Goal: Information Seeking & Learning: Check status

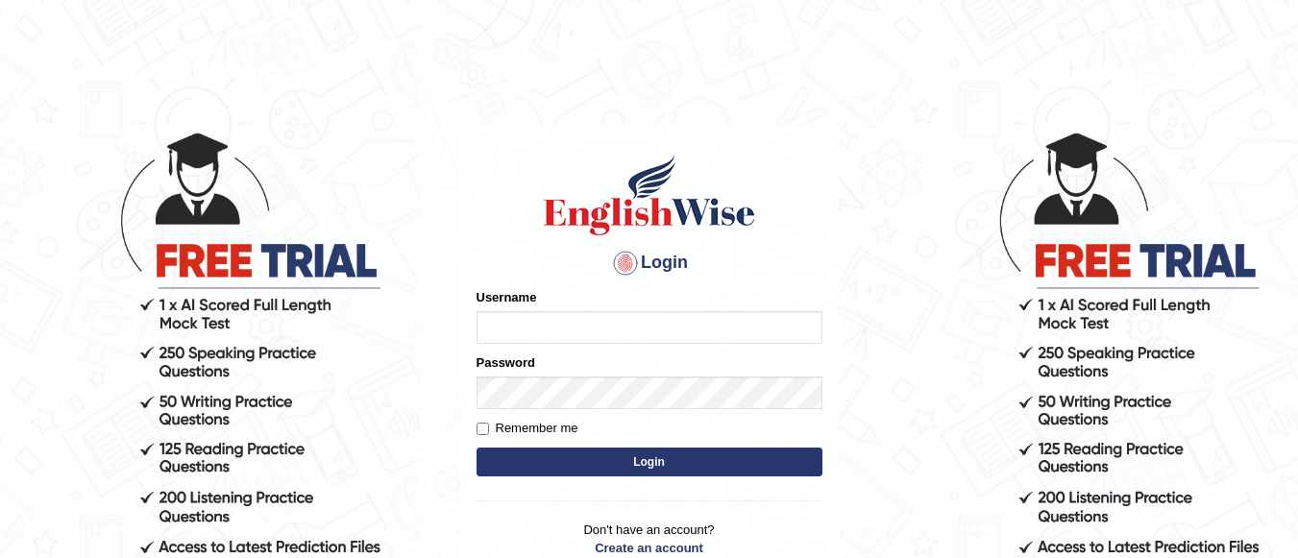
click at [529, 305] on label "Username" at bounding box center [507, 297] width 61 height 18
click at [529, 311] on input "Username" at bounding box center [650, 327] width 346 height 33
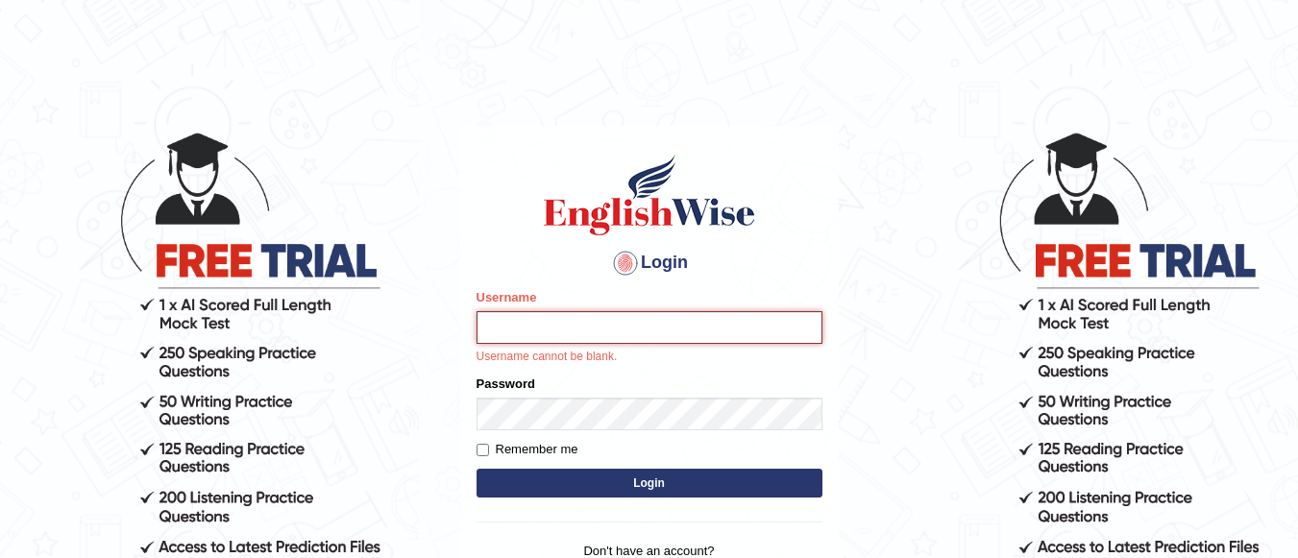
click at [546, 336] on input "Username" at bounding box center [650, 327] width 346 height 33
type input "Lovely_sidhu10"
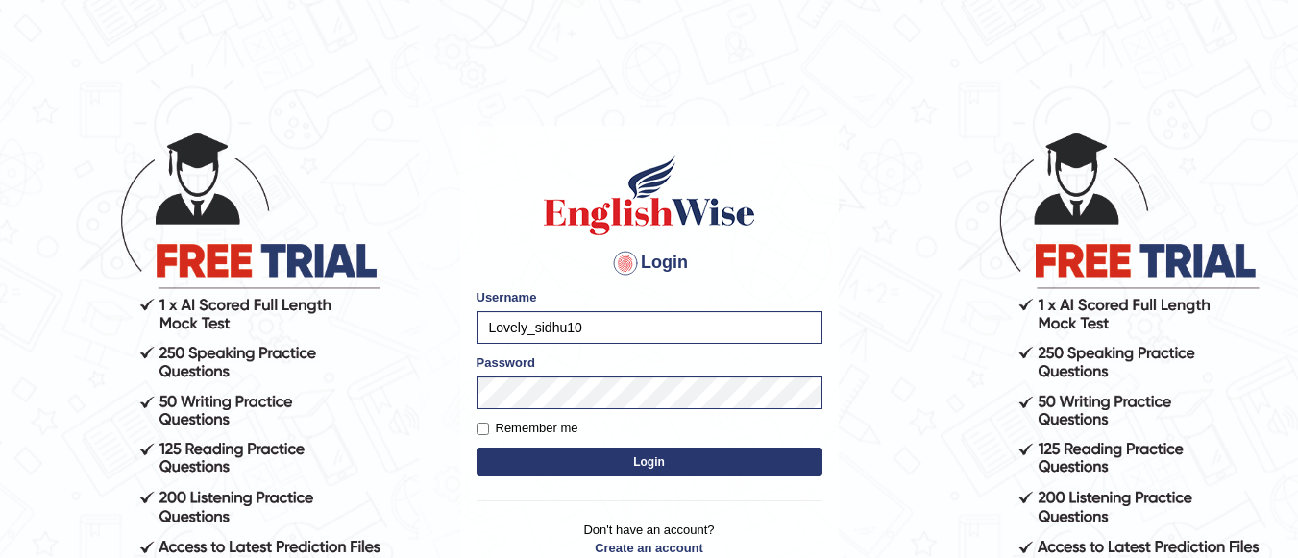
click at [606, 464] on button "Login" at bounding box center [650, 462] width 346 height 29
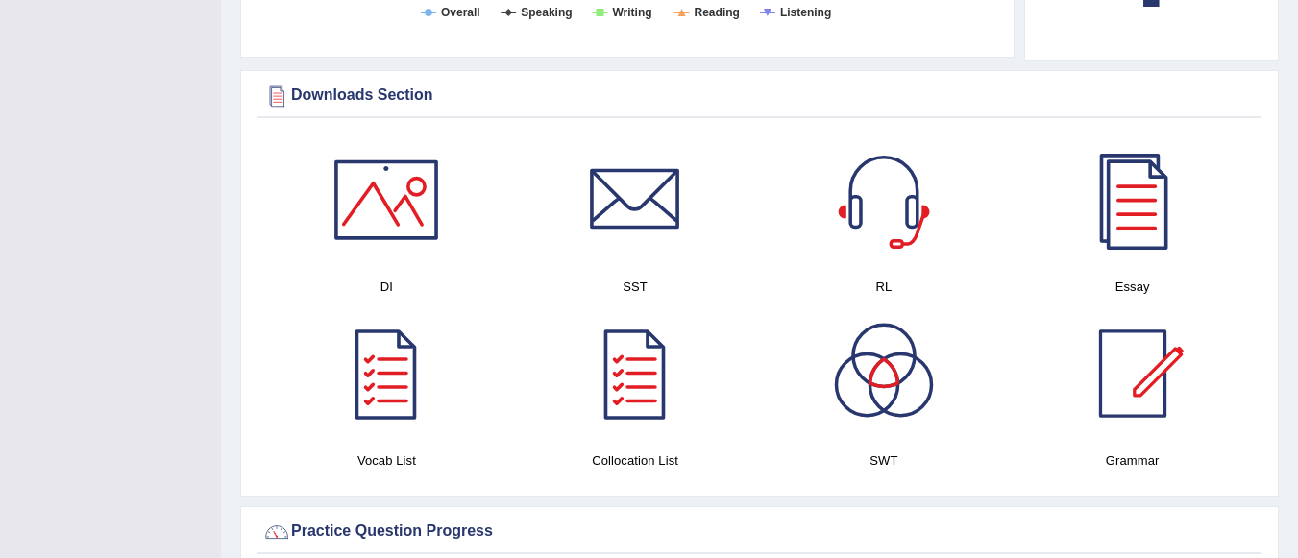
scroll to position [1046, 0]
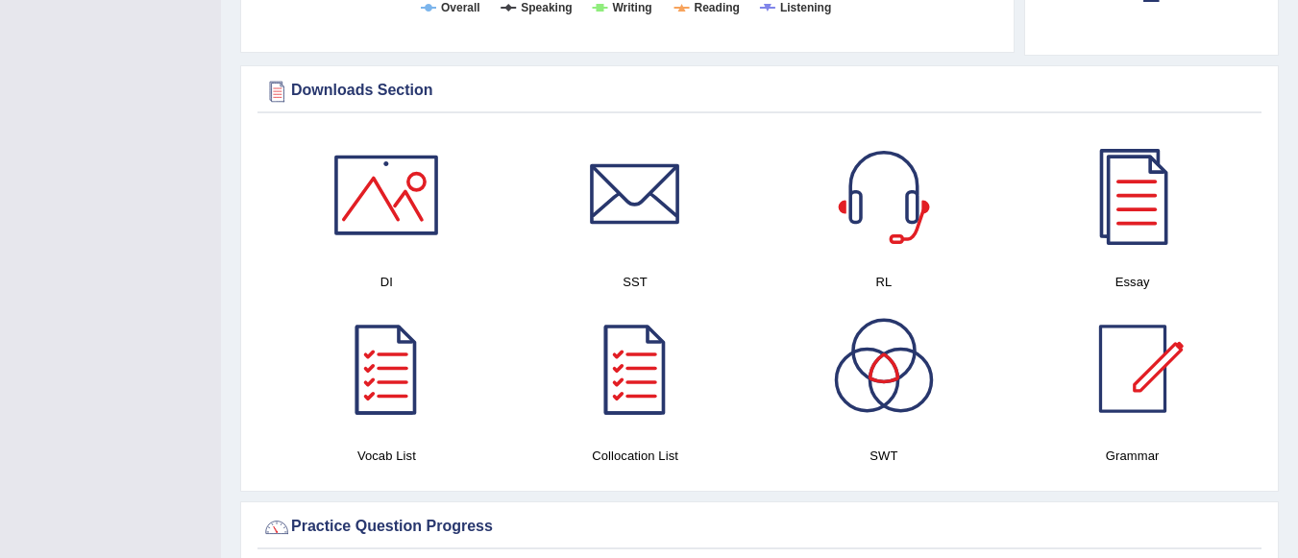
click at [428, 182] on div at bounding box center [386, 195] width 135 height 135
click at [673, 222] on div at bounding box center [635, 195] width 135 height 135
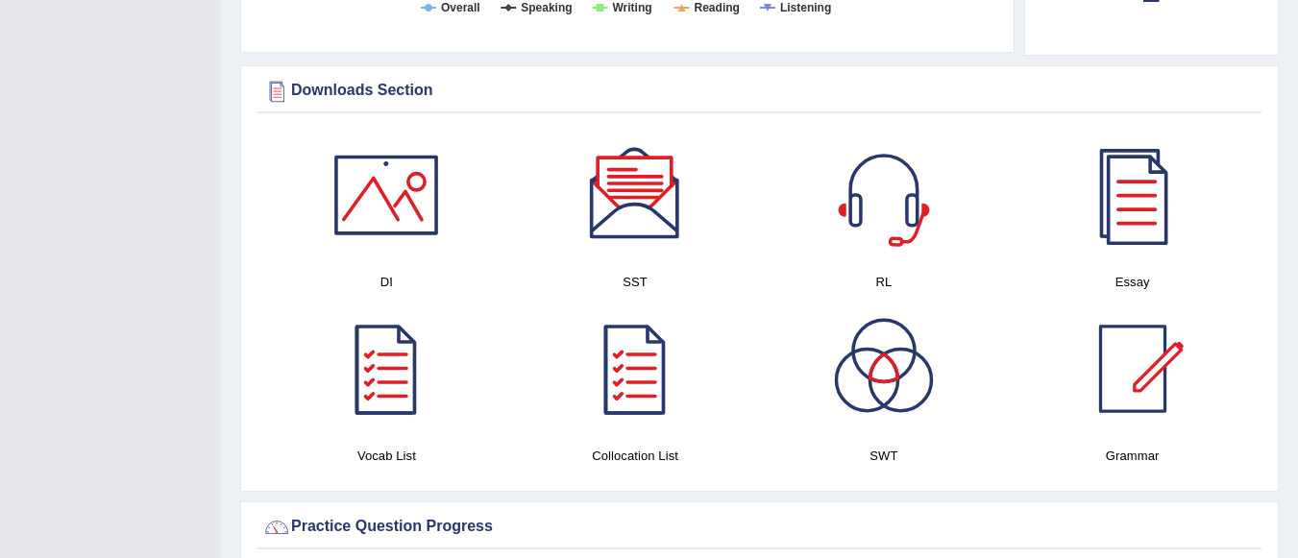
click at [890, 166] on div at bounding box center [884, 195] width 135 height 135
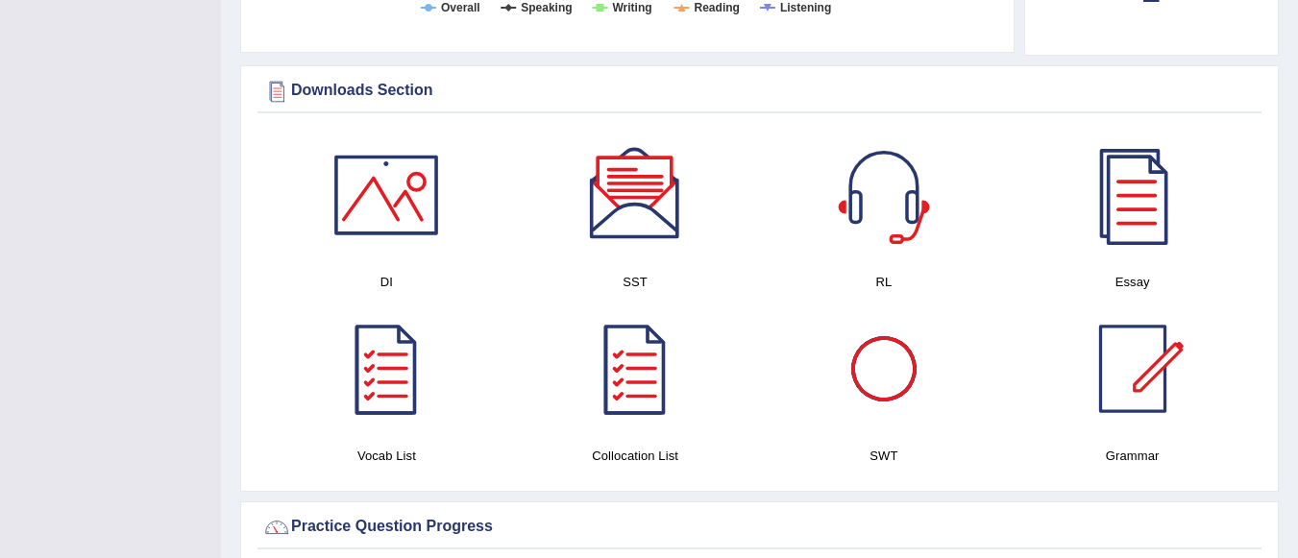
click at [854, 329] on div at bounding box center [884, 369] width 135 height 135
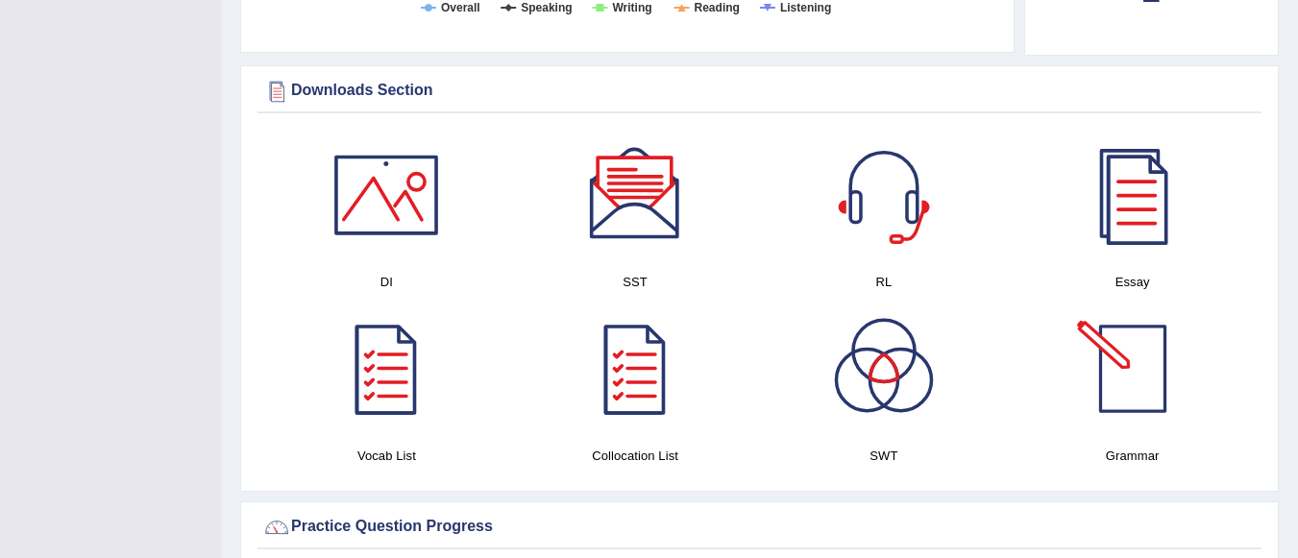
click at [1139, 384] on div at bounding box center [1132, 369] width 135 height 135
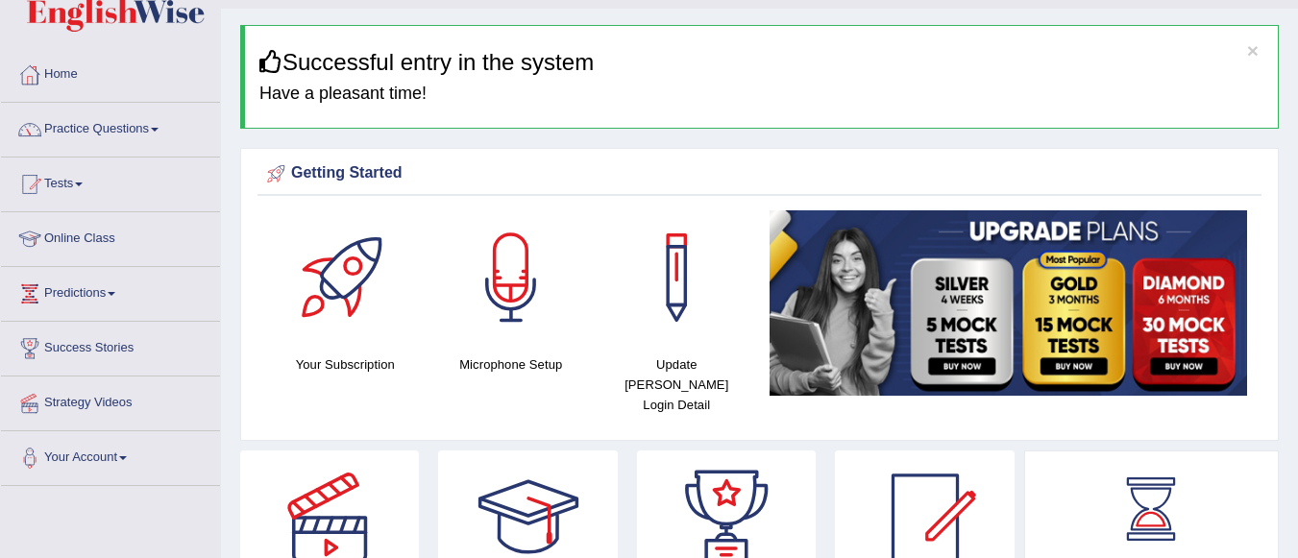
scroll to position [32, 0]
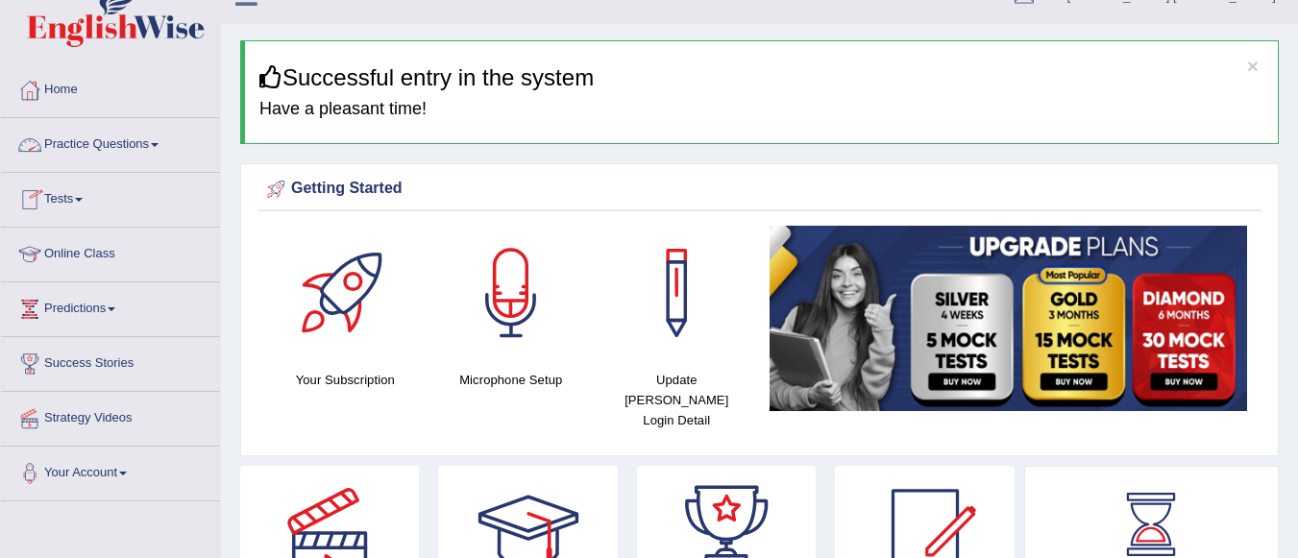
click at [63, 202] on link "Tests" at bounding box center [110, 197] width 219 height 48
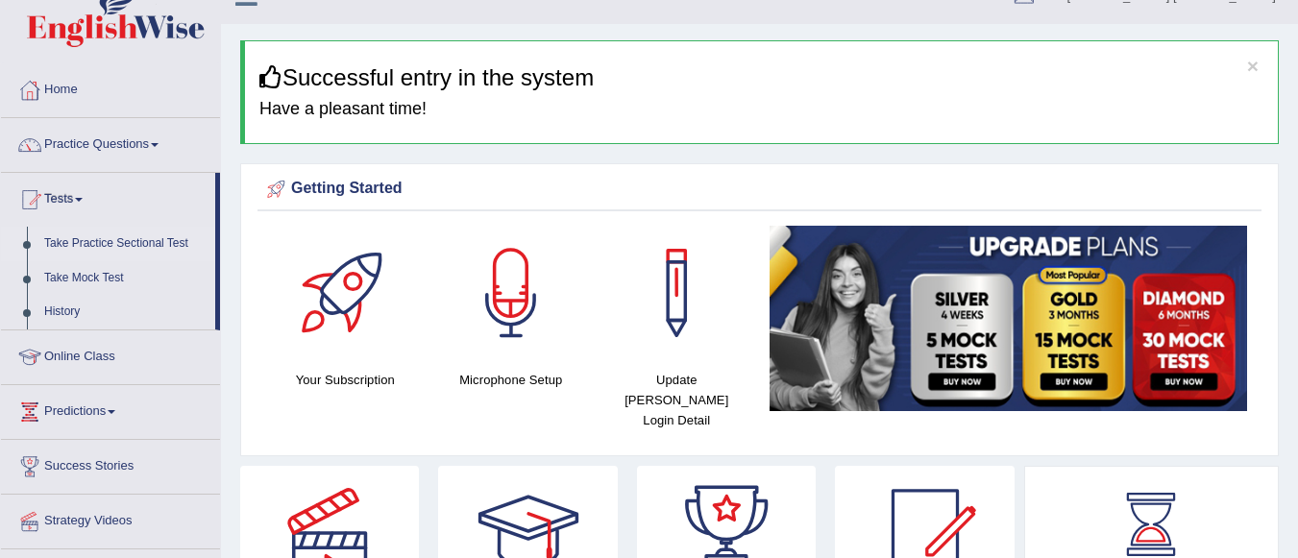
click at [105, 247] on link "Take Practice Sectional Test" at bounding box center [126, 244] width 180 height 35
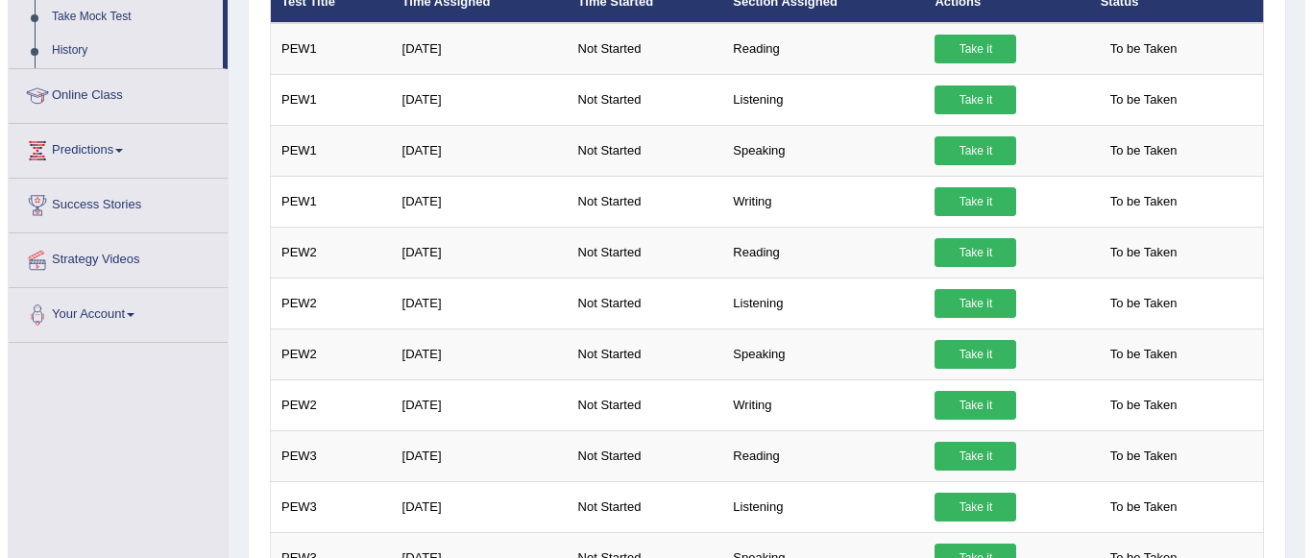
scroll to position [312, 0]
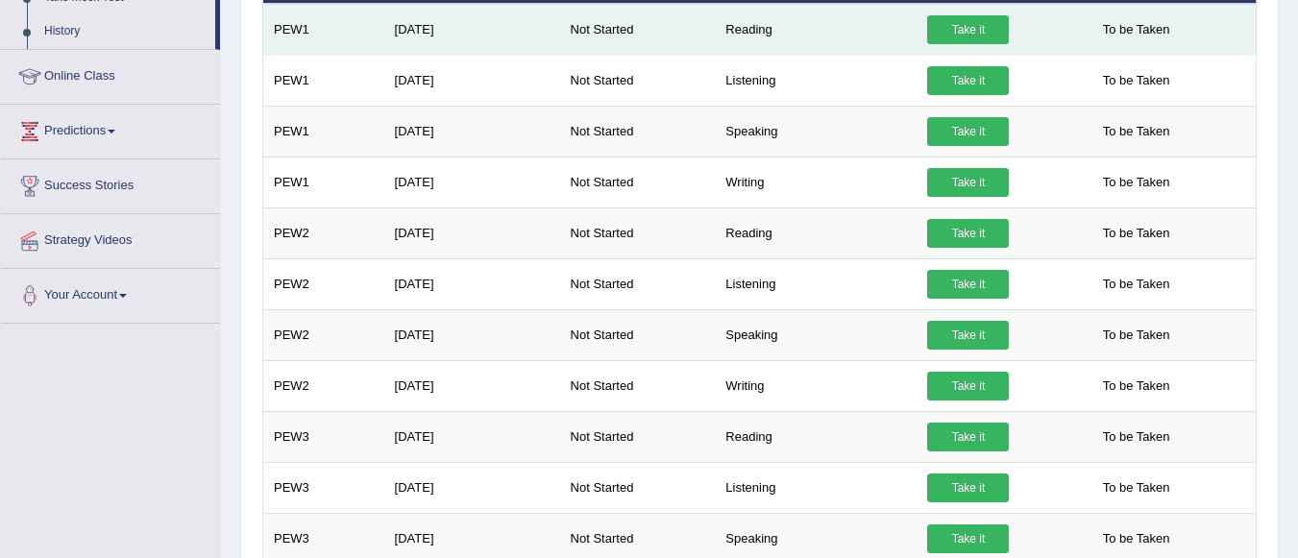
click at [997, 16] on link "Take it" at bounding box center [968, 29] width 82 height 29
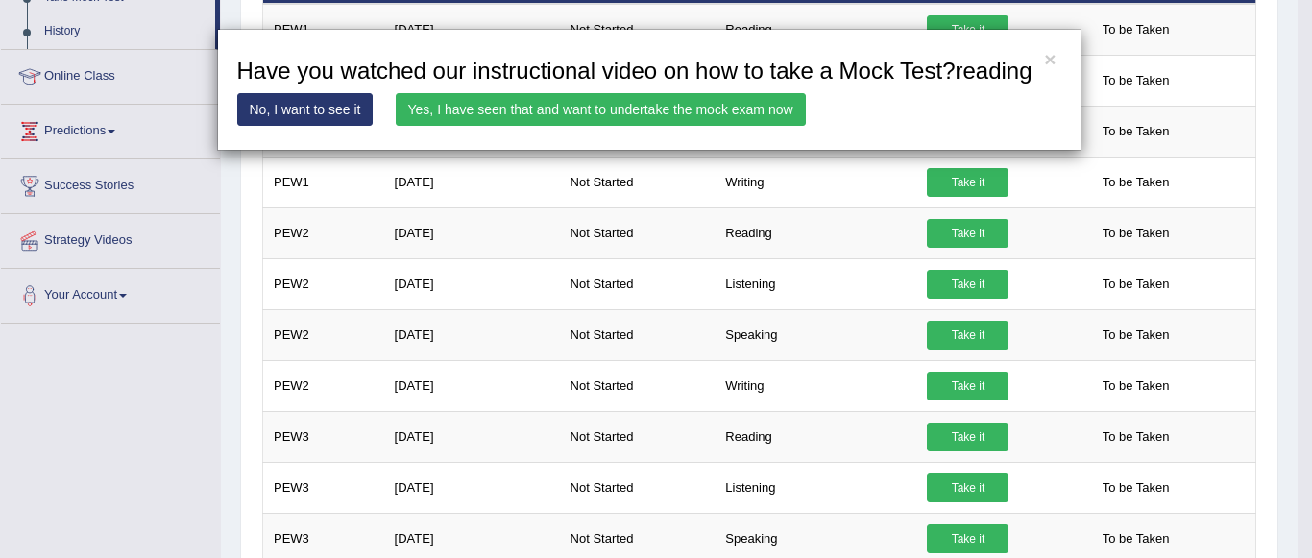
click at [340, 116] on link "No, I want to see it" at bounding box center [305, 109] width 136 height 33
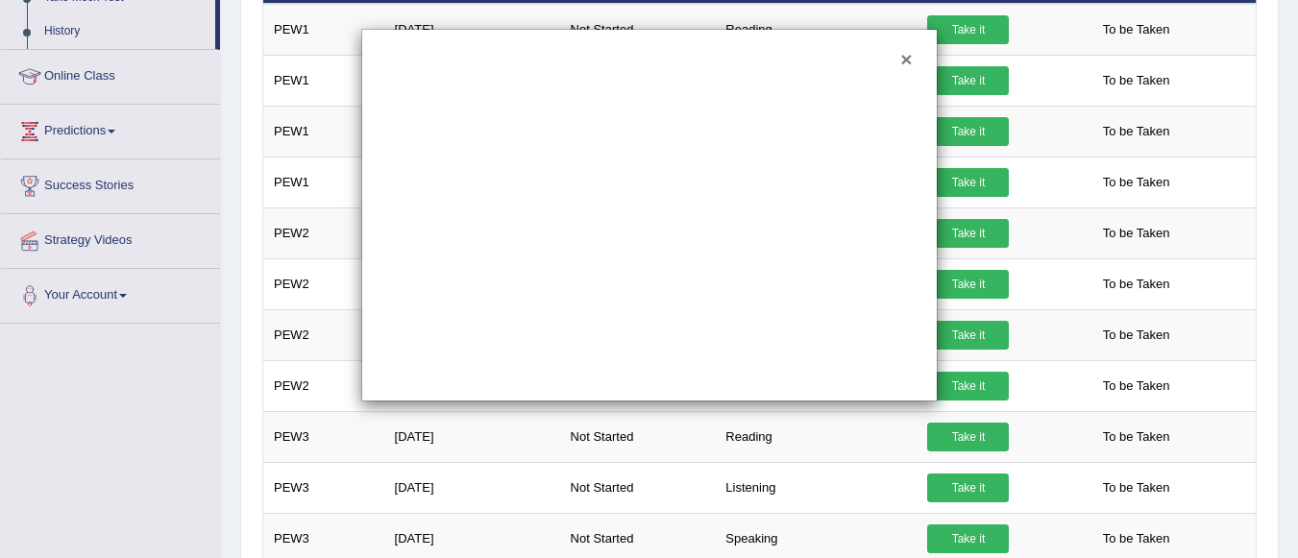
click at [906, 59] on button "×" at bounding box center [906, 59] width 12 height 20
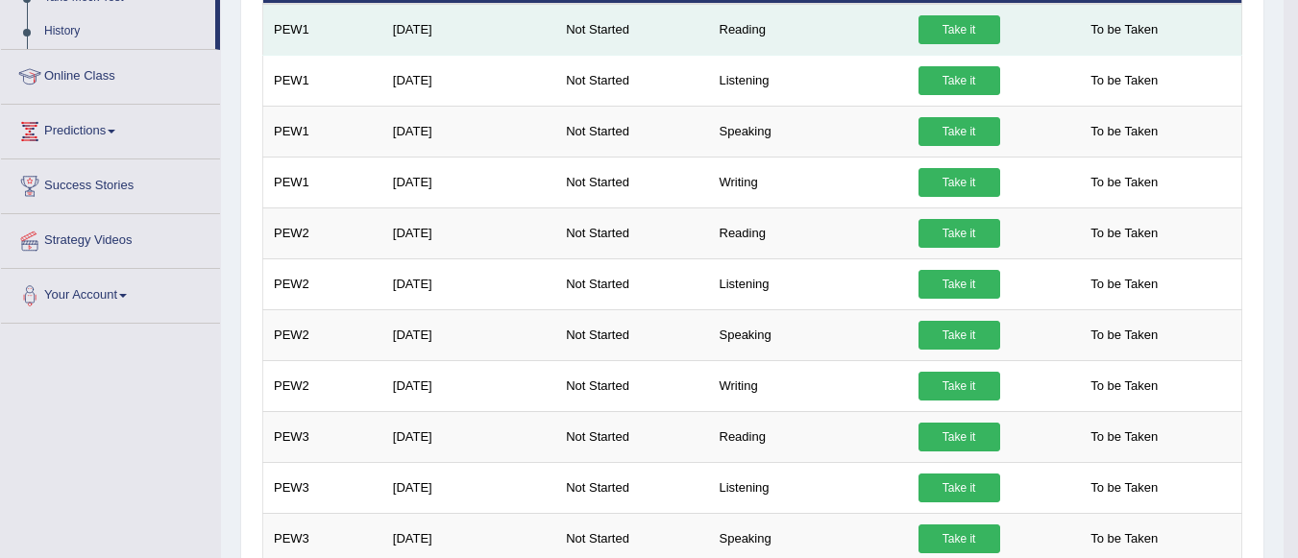
click at [963, 27] on link "Take it" at bounding box center [959, 29] width 82 height 29
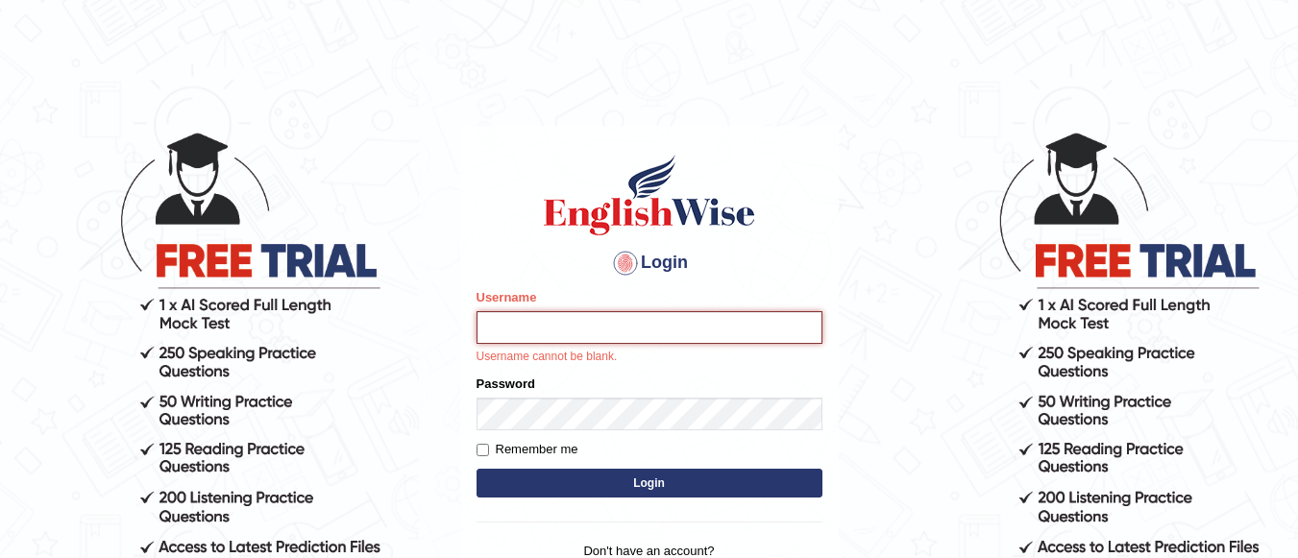
type input "Lovely_sidhu10"
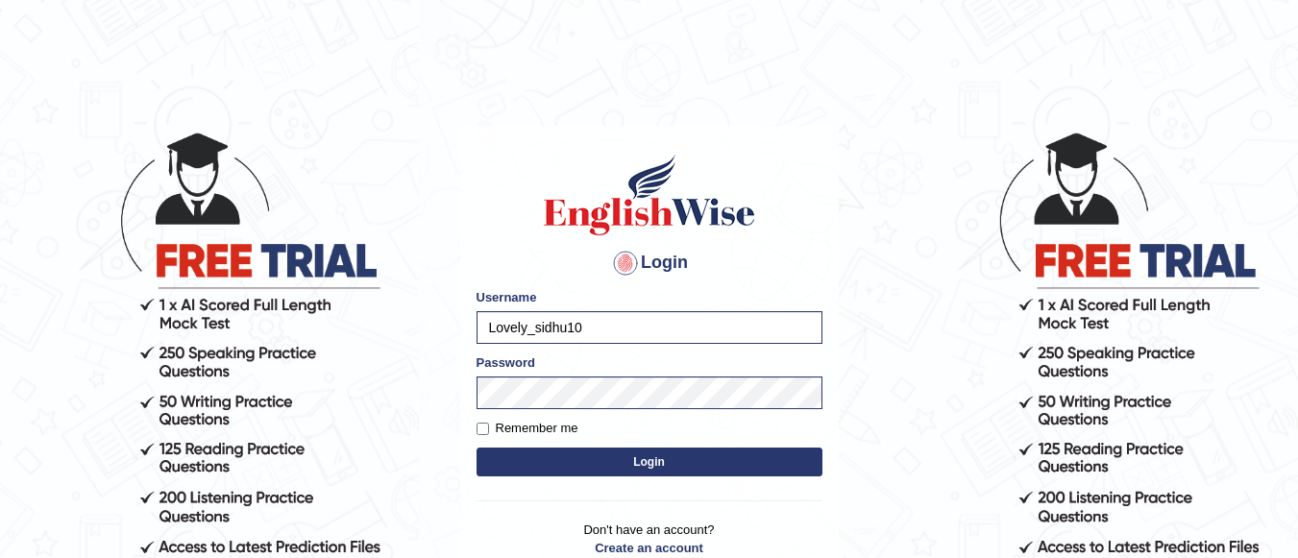
click at [646, 460] on button "Login" at bounding box center [650, 462] width 346 height 29
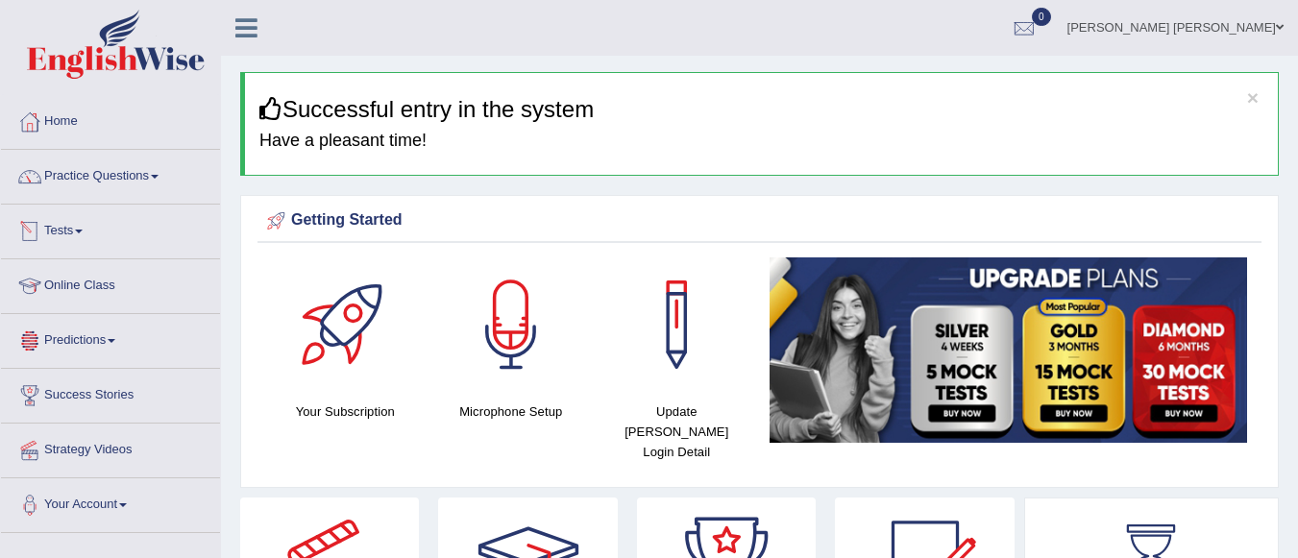
click at [74, 232] on link "Tests" at bounding box center [110, 229] width 219 height 48
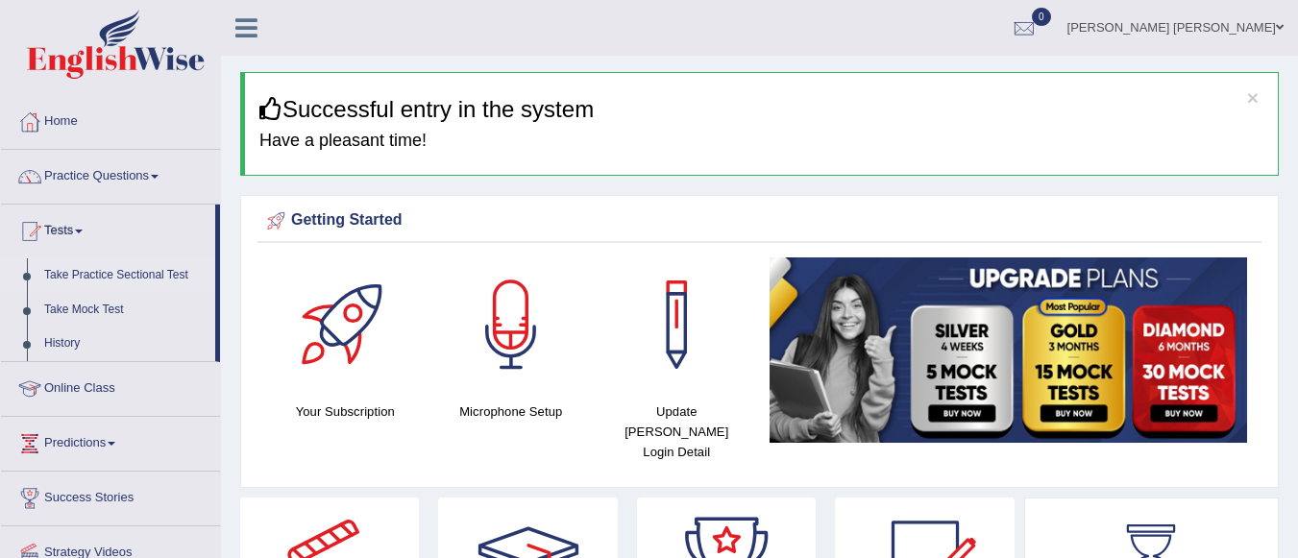
click at [91, 275] on link "Take Practice Sectional Test" at bounding box center [126, 275] width 180 height 35
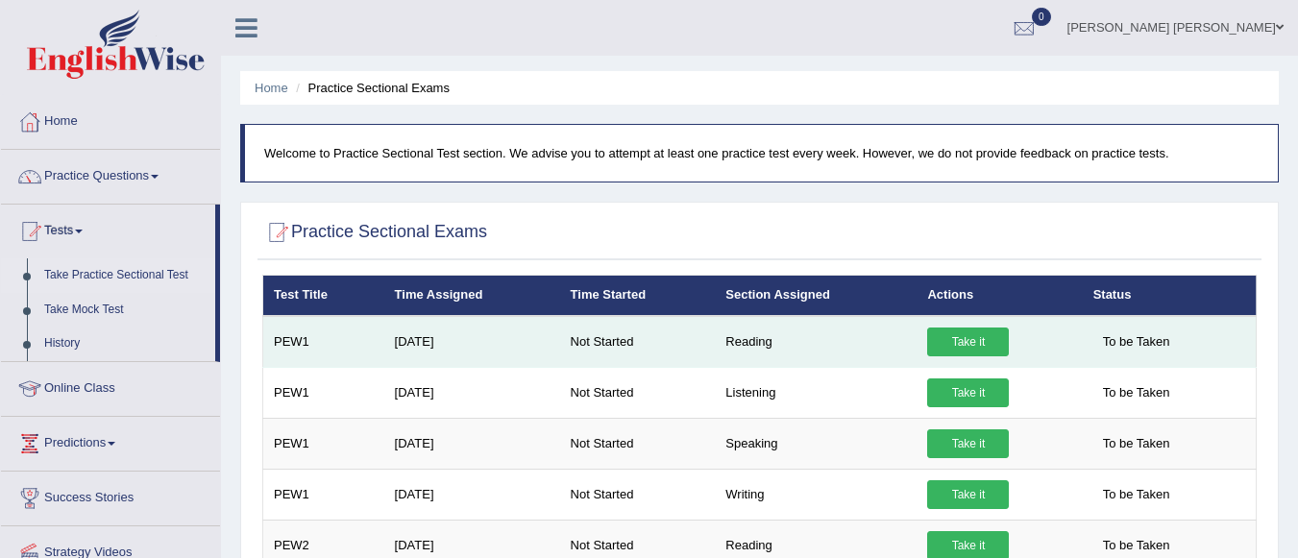
click at [952, 349] on link "Take it" at bounding box center [968, 342] width 82 height 29
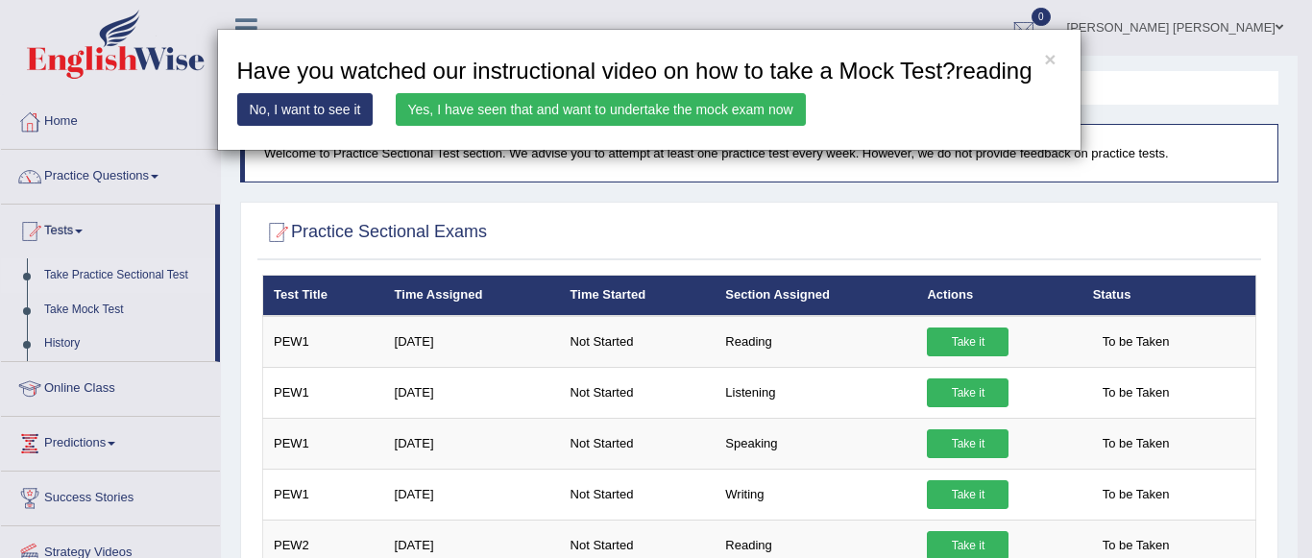
click at [711, 104] on link "Yes, I have seen that and want to undertake the mock exam now" at bounding box center [601, 109] width 410 height 33
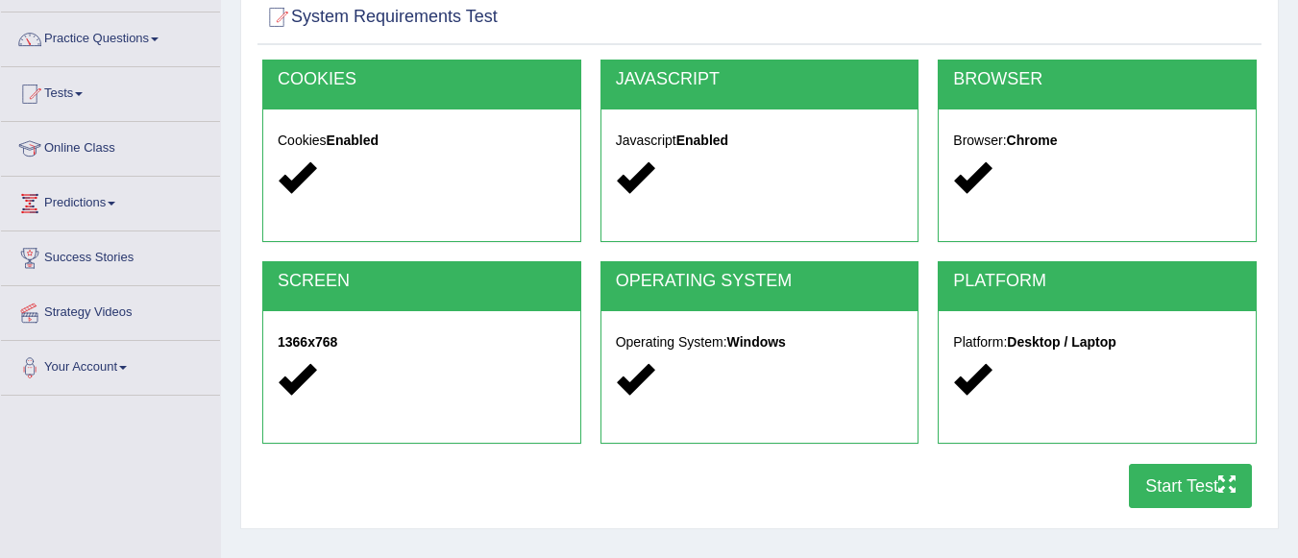
scroll to position [135, 0]
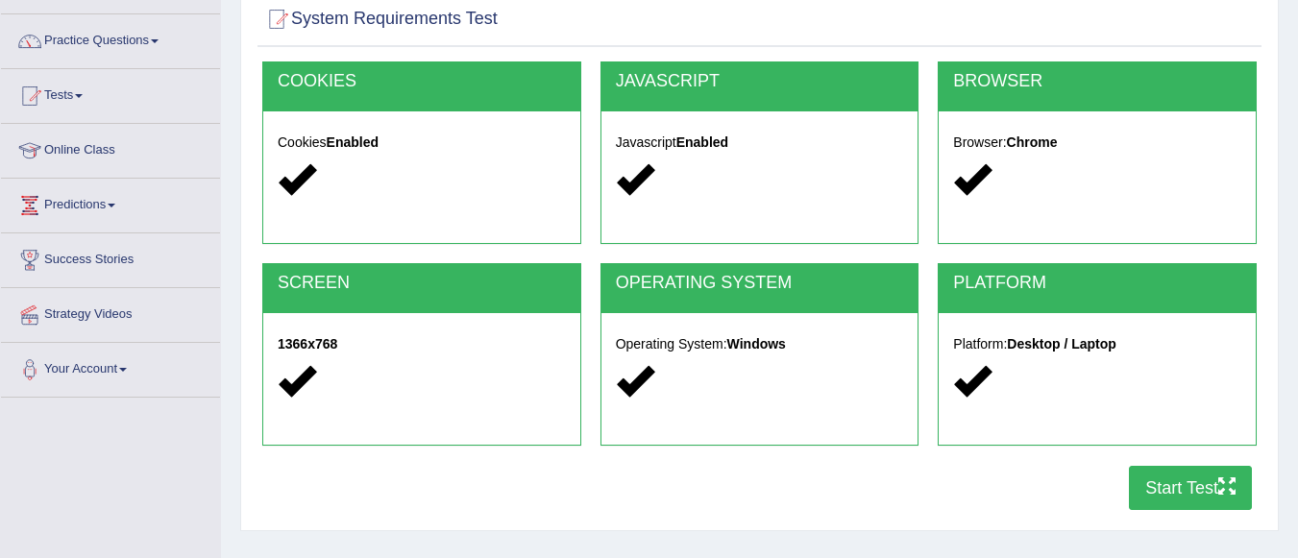
click at [1153, 474] on button "Start Test" at bounding box center [1190, 488] width 123 height 44
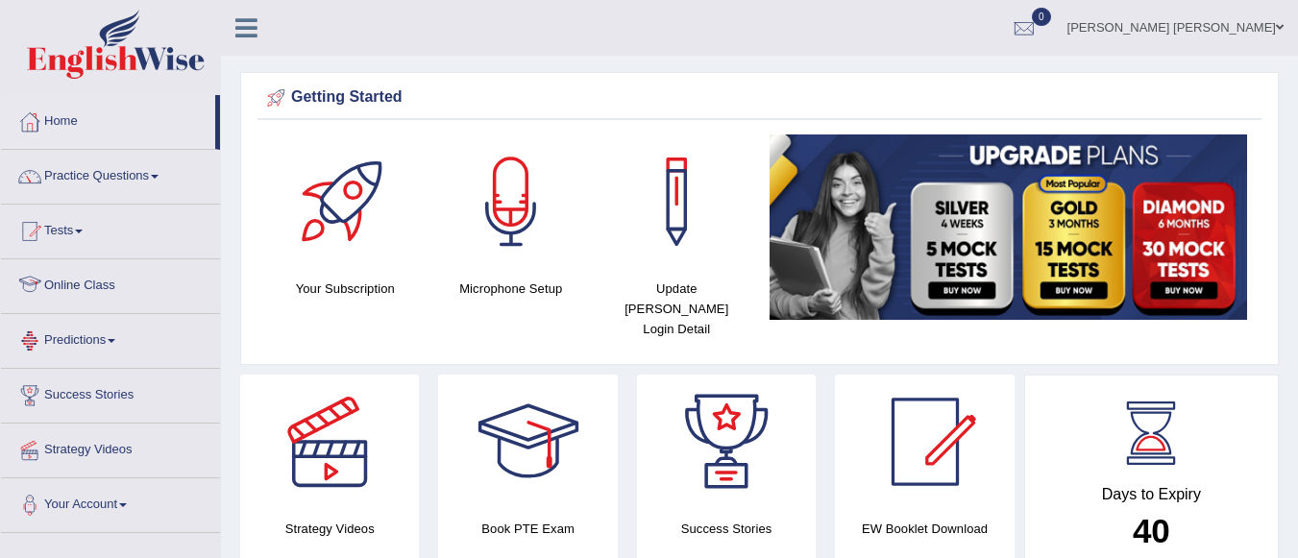
click at [146, 281] on link "Online Class" at bounding box center [110, 283] width 219 height 48
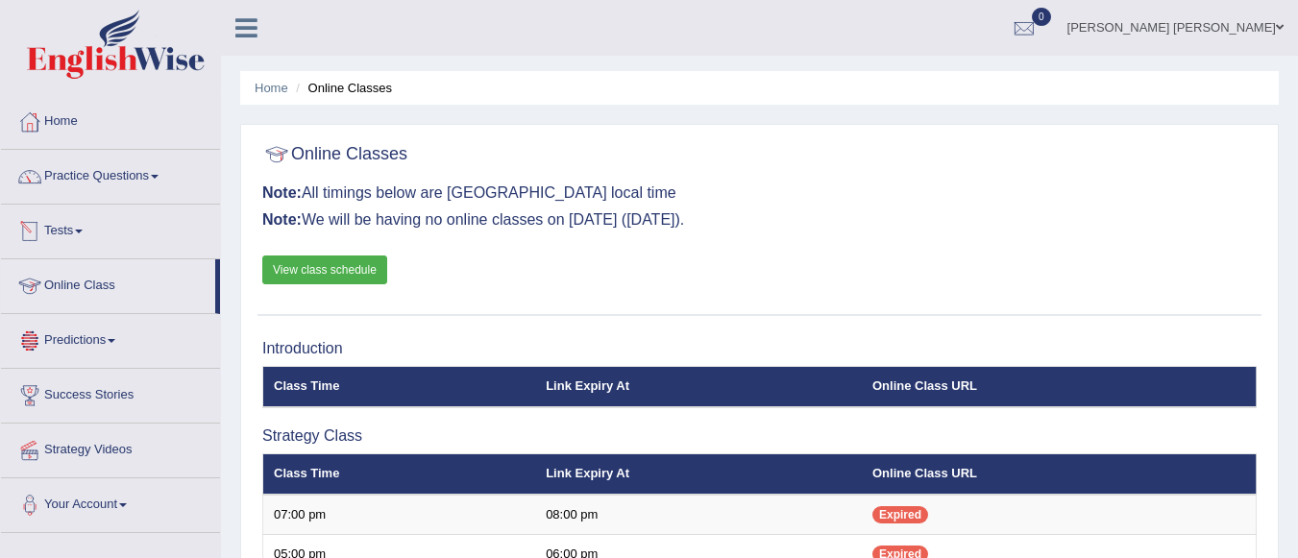
click at [126, 241] on link "Tests" at bounding box center [110, 229] width 219 height 48
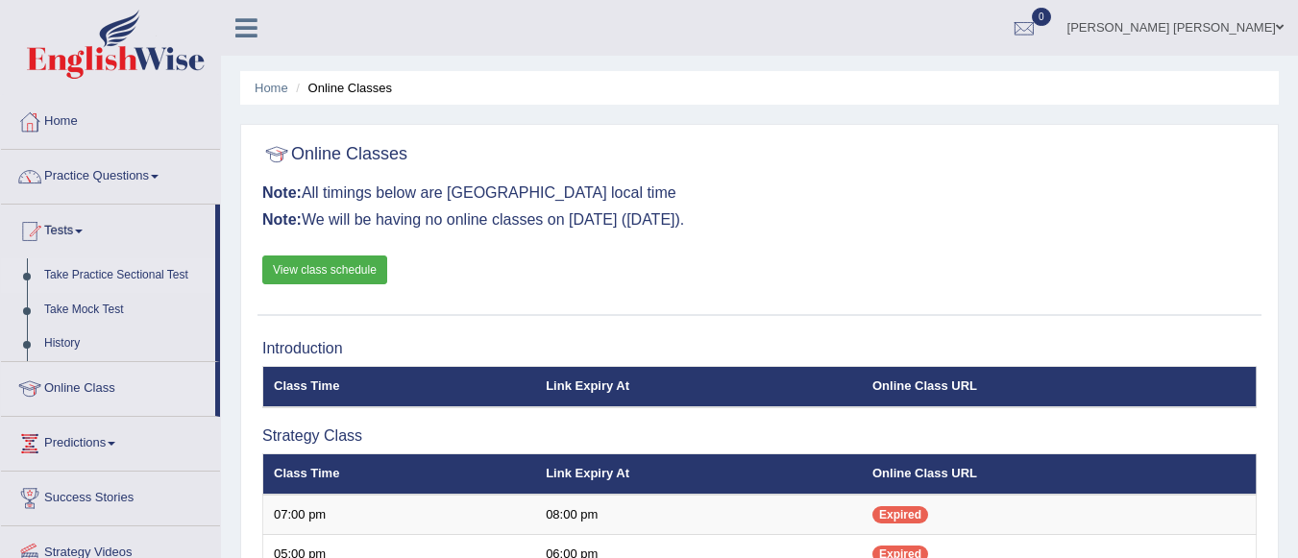
click at [123, 273] on link "Take Practice Sectional Test" at bounding box center [126, 275] width 180 height 35
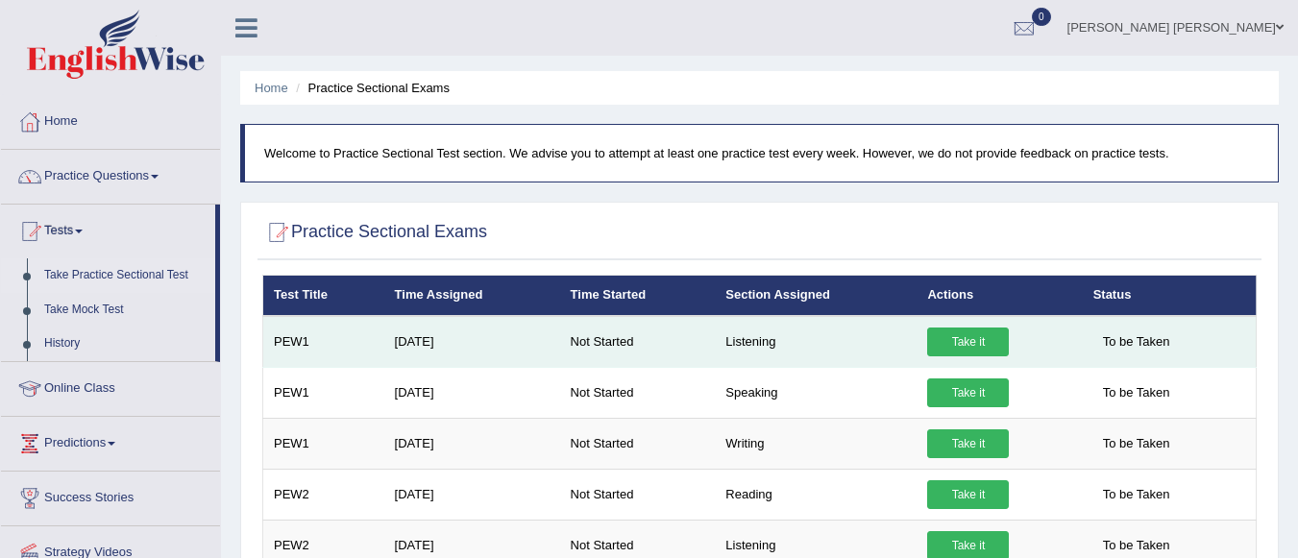
click at [947, 349] on link "Take it" at bounding box center [968, 342] width 82 height 29
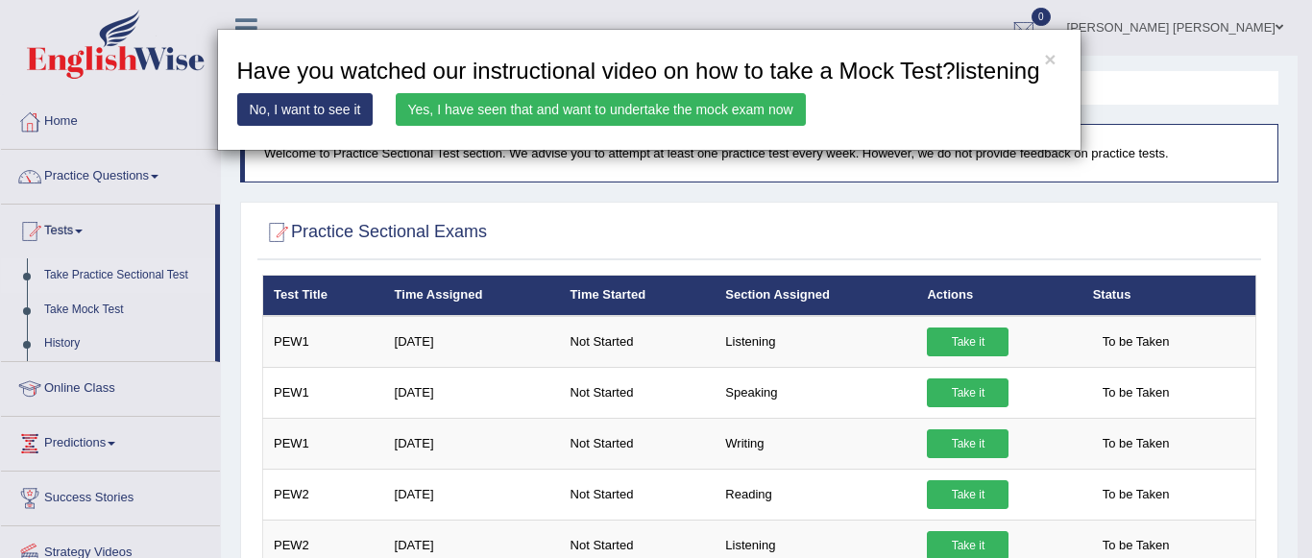
click at [715, 105] on link "Yes, I have seen that and want to undertake the mock exam now" at bounding box center [601, 109] width 410 height 33
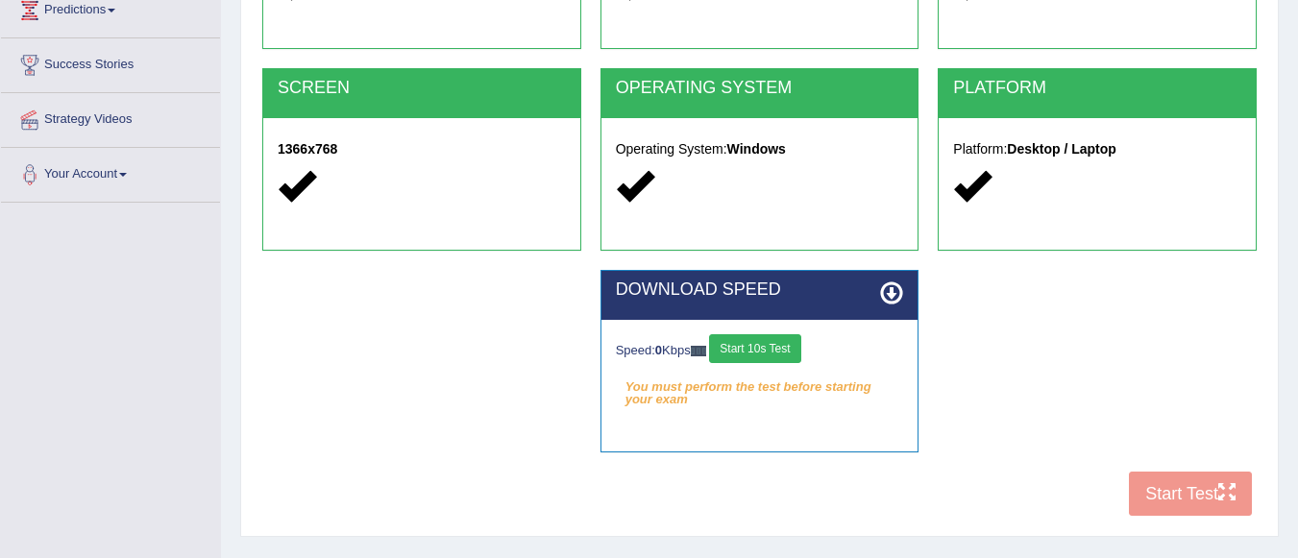
scroll to position [321, 0]
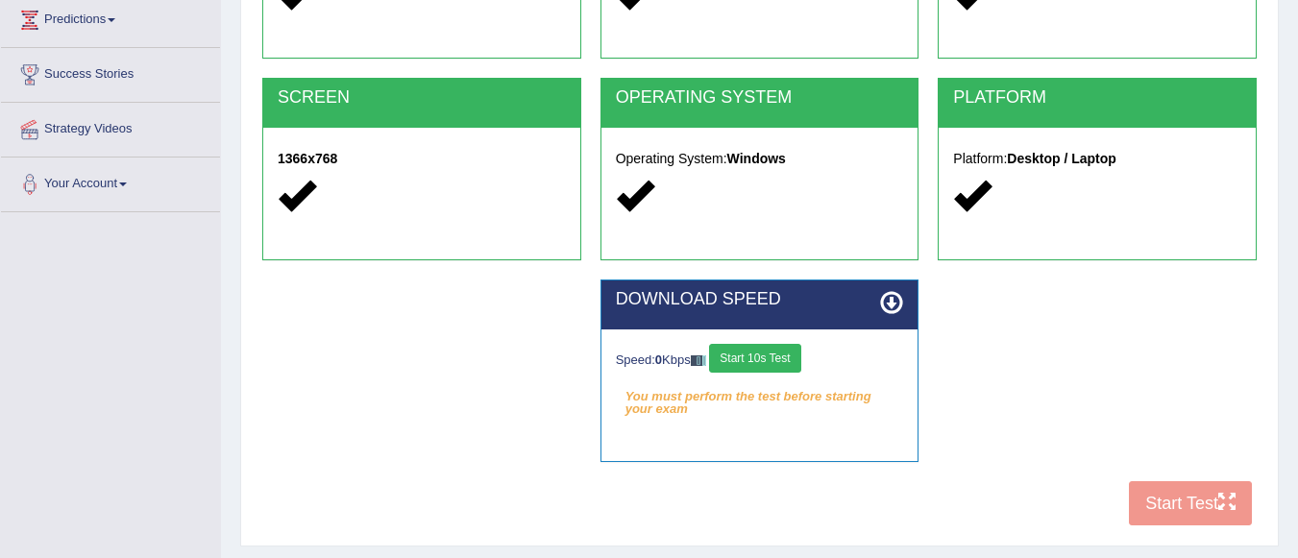
click at [780, 362] on button "Start 10s Test" at bounding box center [754, 358] width 91 height 29
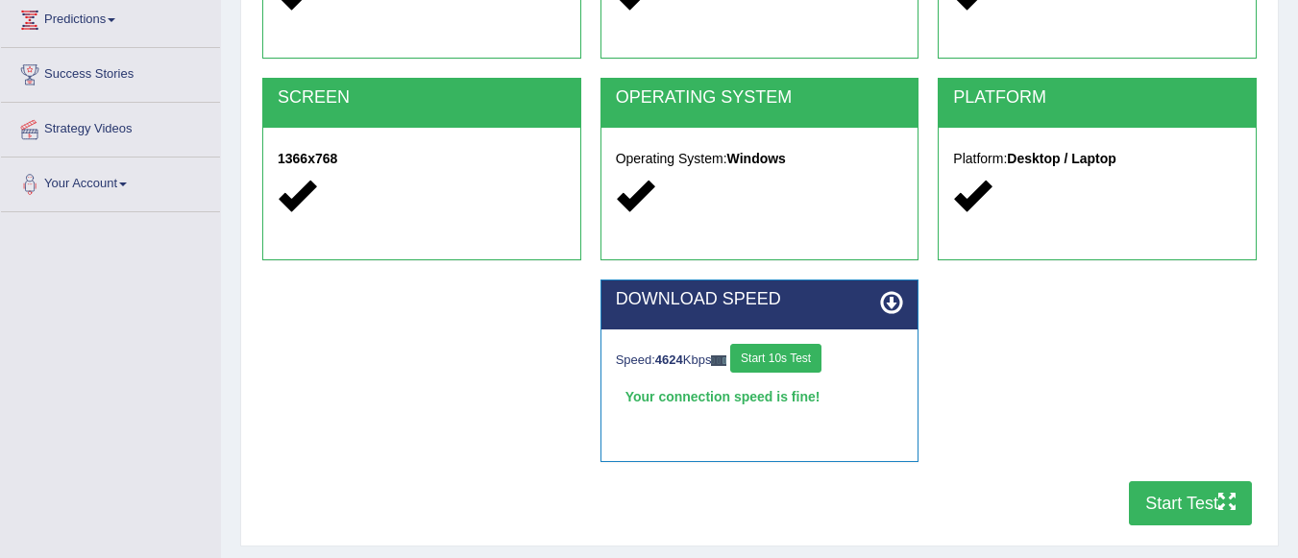
click at [1192, 509] on button "Start Test" at bounding box center [1190, 503] width 123 height 44
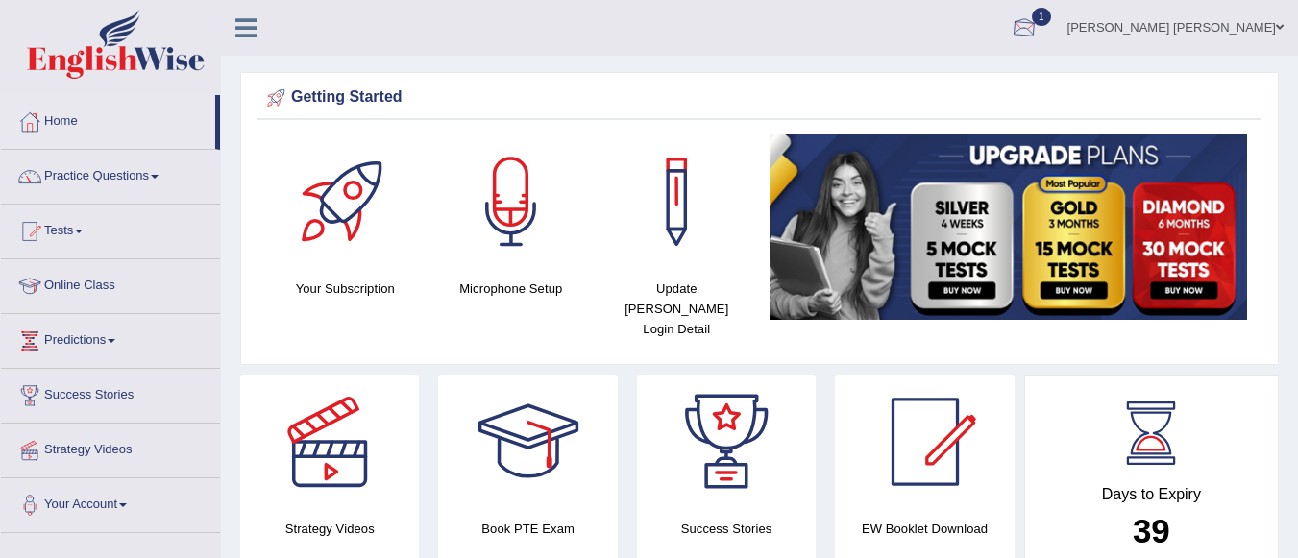
click at [1039, 27] on div at bounding box center [1024, 28] width 29 height 29
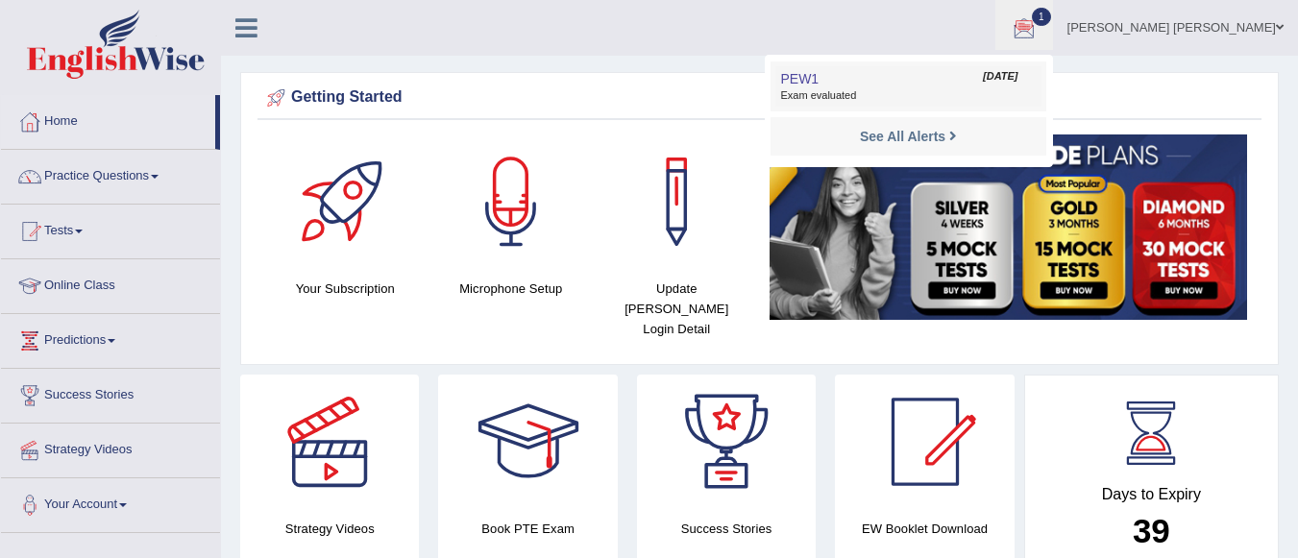
click at [1016, 102] on span "Exam evaluated" at bounding box center [908, 95] width 256 height 15
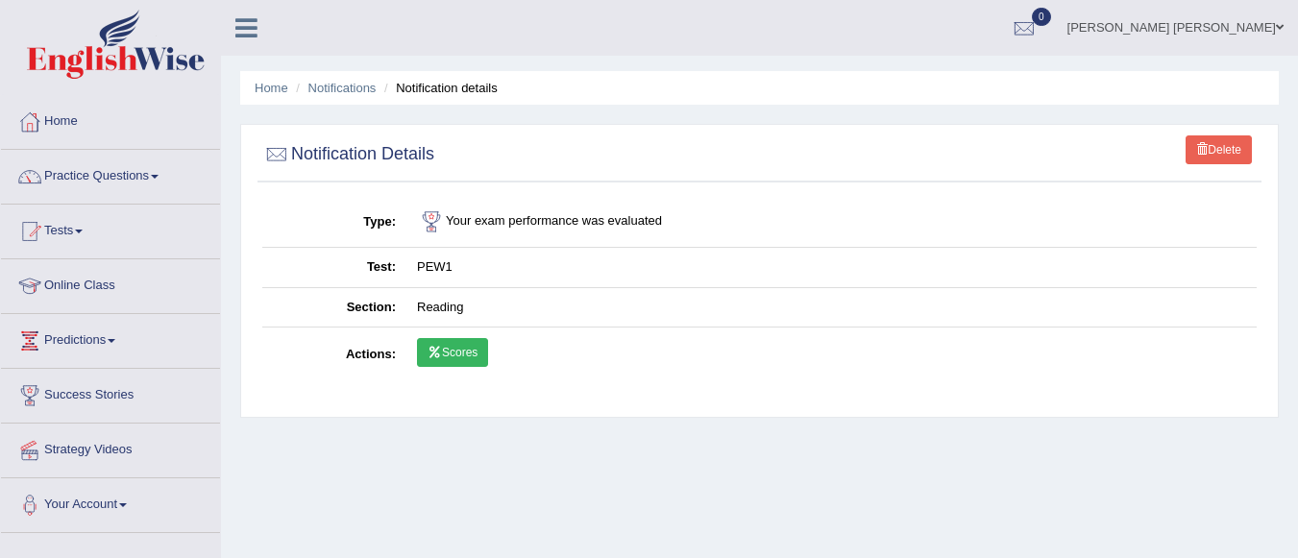
click at [446, 338] on link "Scores" at bounding box center [452, 352] width 71 height 29
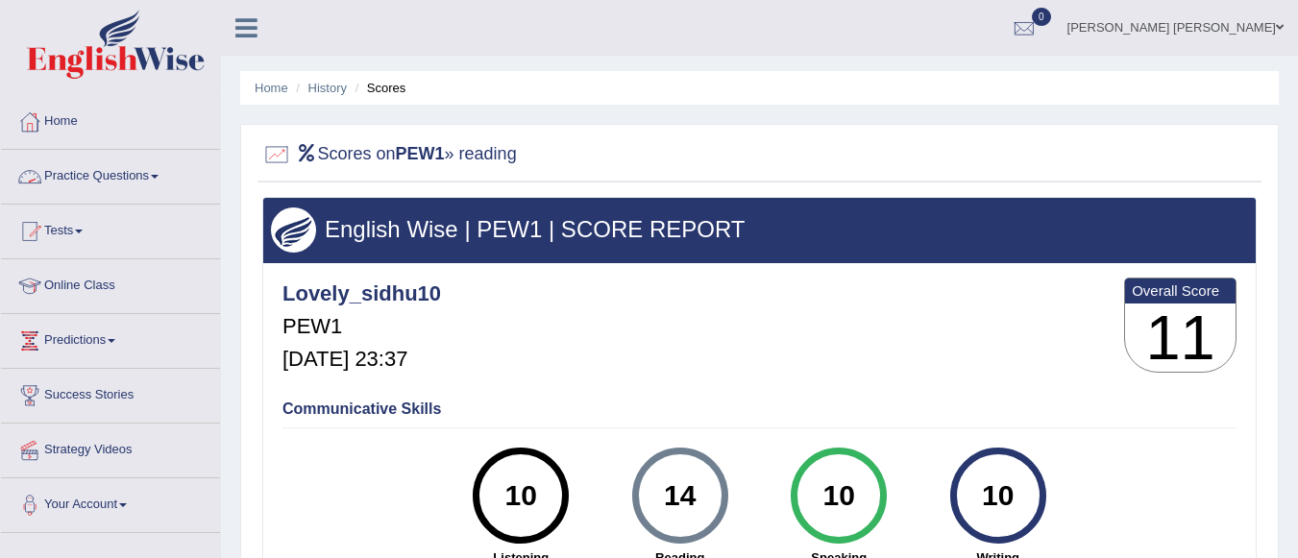
click at [167, 178] on link "Practice Questions" at bounding box center [110, 174] width 219 height 48
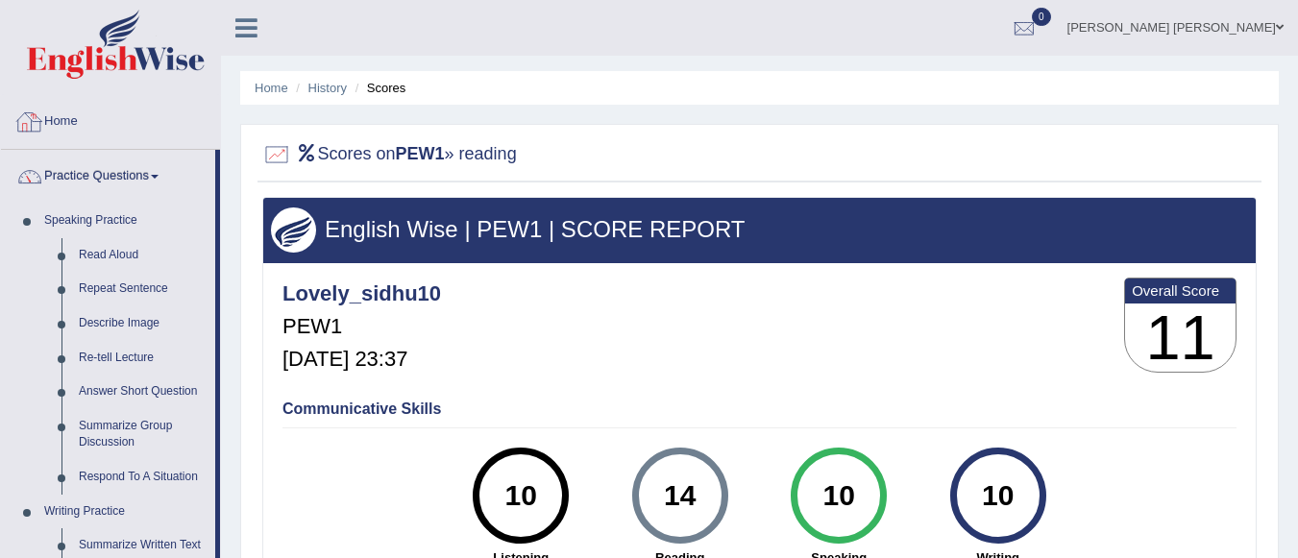
click at [66, 118] on link "Home" at bounding box center [110, 119] width 219 height 48
